Goal: Transaction & Acquisition: Purchase product/service

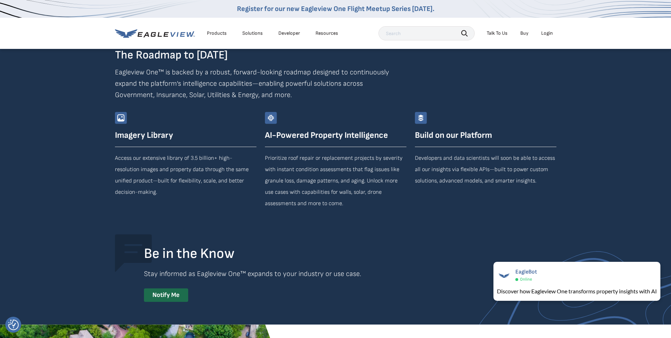
scroll to position [1239, 0]
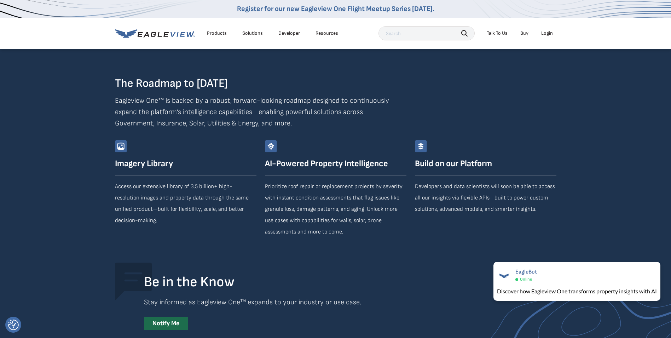
click at [549, 36] on div "Login" at bounding box center [548, 33] width 12 height 6
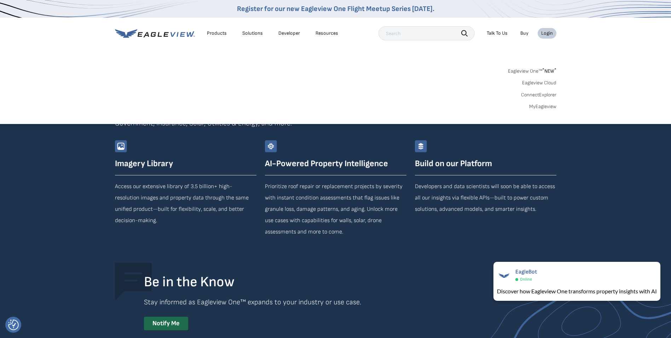
click at [531, 103] on div "Eagleview One™ * NEW * Eagleview Cloud ConnectExplorer MyEagleview" at bounding box center [336, 88] width 442 height 44
click at [532, 105] on link "MyEagleview" at bounding box center [543, 106] width 27 height 6
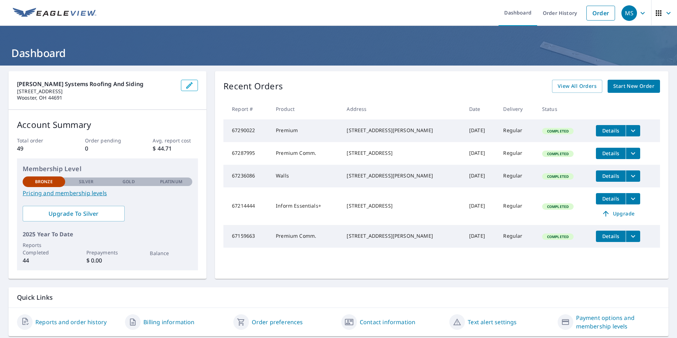
click at [613, 85] on span "Start New Order" at bounding box center [633, 86] width 41 height 9
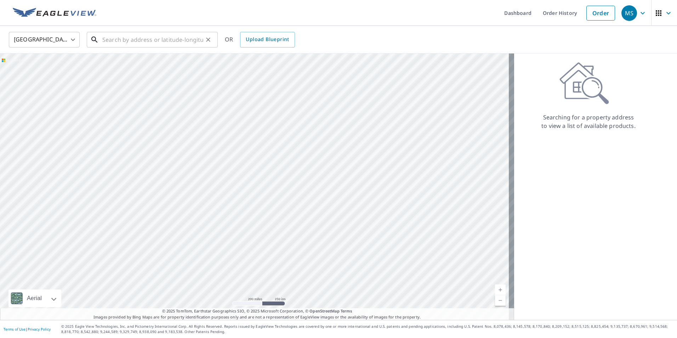
click at [144, 42] on input "text" at bounding box center [152, 40] width 101 height 20
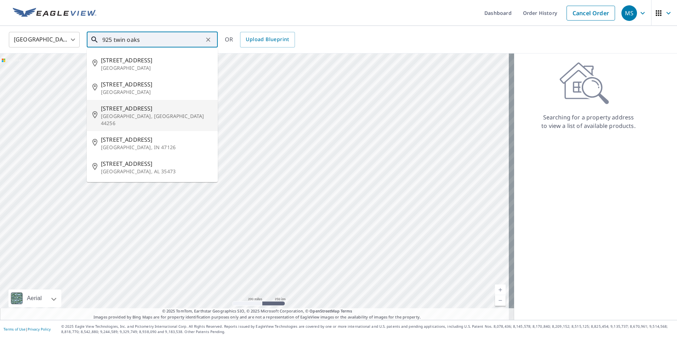
click at [136, 105] on span "[STREET_ADDRESS]" at bounding box center [156, 108] width 111 height 8
type input "[STREET_ADDRESS]"
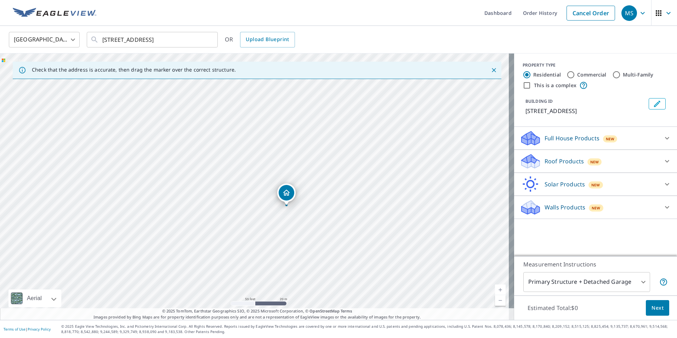
click at [585, 133] on div "Full House Products New" at bounding box center [589, 138] width 139 height 17
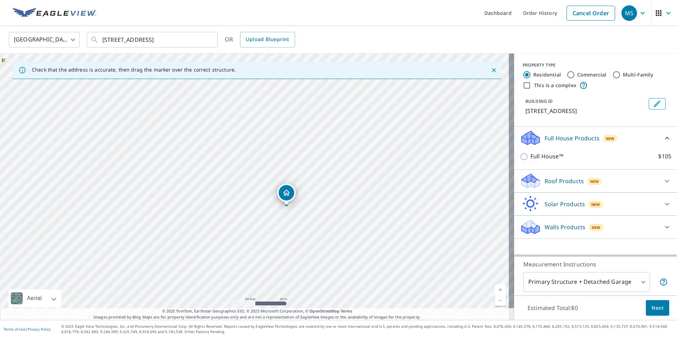
click at [547, 160] on p "Full House™" at bounding box center [546, 156] width 33 height 9
click at [530, 160] on input "Full House™ $105" at bounding box center [525, 156] width 11 height 8
checkbox input "true"
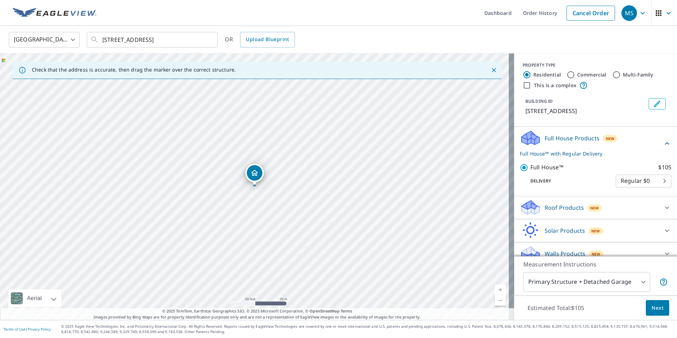
click at [629, 186] on body "MS MS Dashboard Order History Cancel Order MS [GEOGRAPHIC_DATA] [GEOGRAPHIC_DAT…" at bounding box center [338, 169] width 677 height 338
click at [647, 130] on div at bounding box center [338, 169] width 677 height 338
click at [659, 307] on button "Next" at bounding box center [657, 308] width 23 height 16
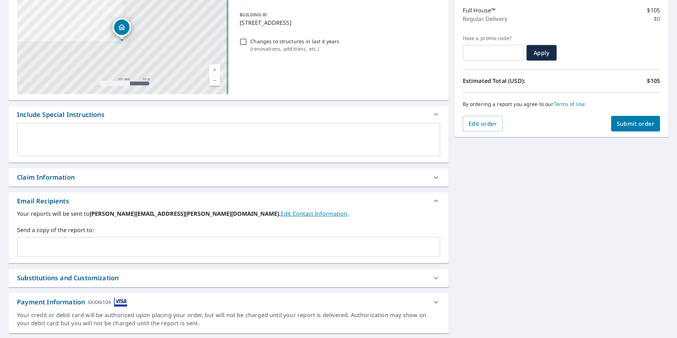
scroll to position [108, 0]
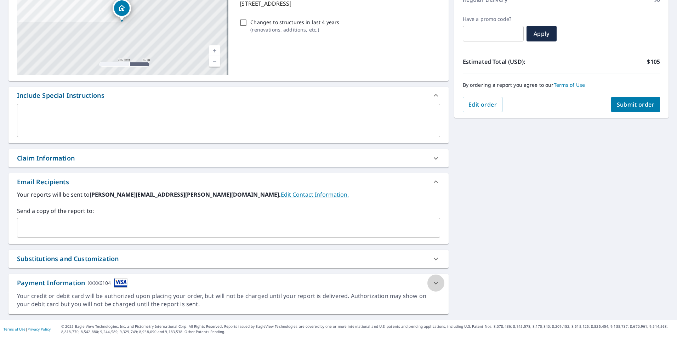
click at [431, 280] on icon at bounding box center [435, 283] width 8 height 8
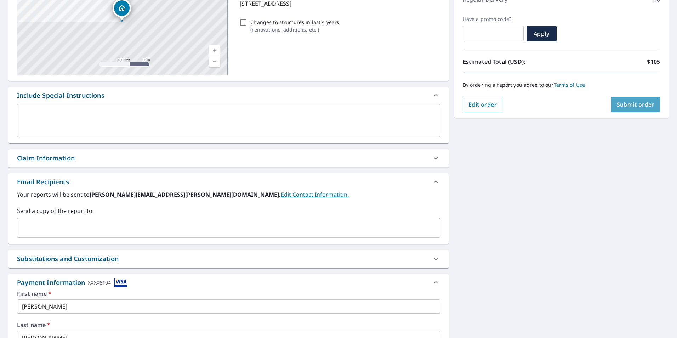
click at [648, 108] on button "Submit order" at bounding box center [635, 105] width 49 height 16
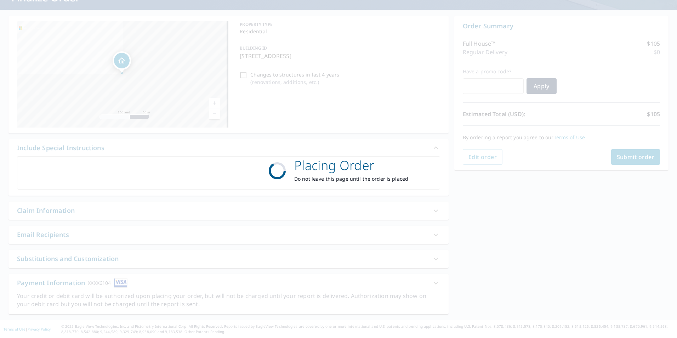
scroll to position [56, 0]
